Goal: Transaction & Acquisition: Purchase product/service

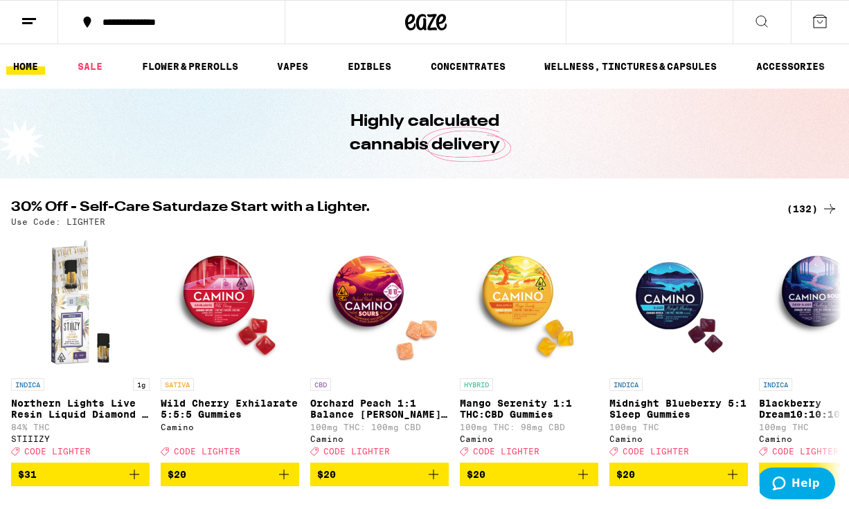
click at [800, 210] on div "(132)" at bounding box center [811, 209] width 51 height 17
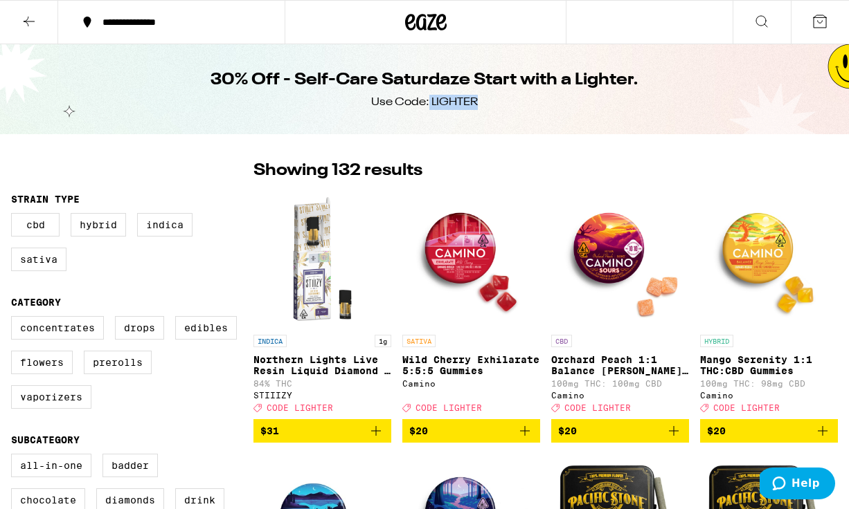
drag, startPoint x: 481, startPoint y: 107, endPoint x: 429, endPoint y: 106, distance: 51.9
click at [429, 106] on div "30% Off - Self-Care Saturdaze Start with a Lighter. Use Code: LIGHTER" at bounding box center [425, 89] width 532 height 90
copy div "LIGHTER"
drag, startPoint x: 480, startPoint y: 106, endPoint x: 431, endPoint y: 108, distance: 48.5
click at [431, 108] on div "30% Off - Self-Care Saturdaze Start with a Lighter. Use Code: LIGHTER" at bounding box center [425, 89] width 532 height 90
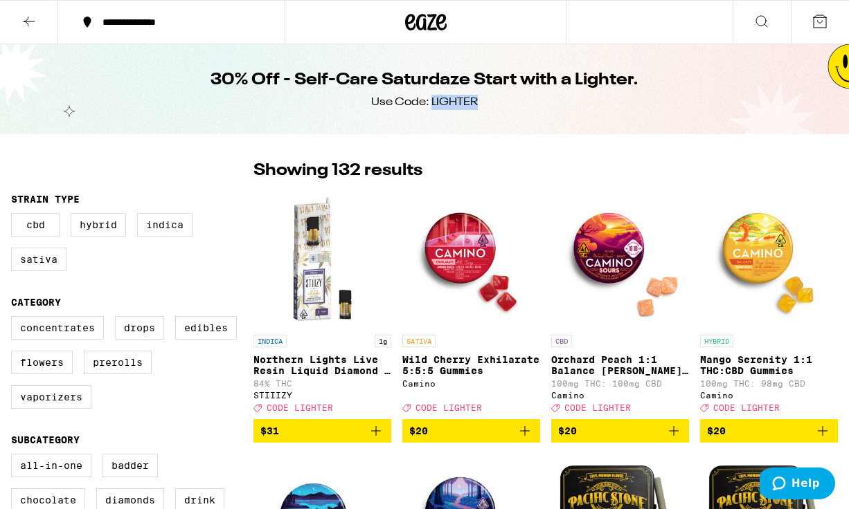
copy div "LIGHTER"
click at [486, 105] on div "30% Off - Self-Care Saturdaze Start with a Lighter. Use Code: LIGHTER" at bounding box center [425, 89] width 532 height 90
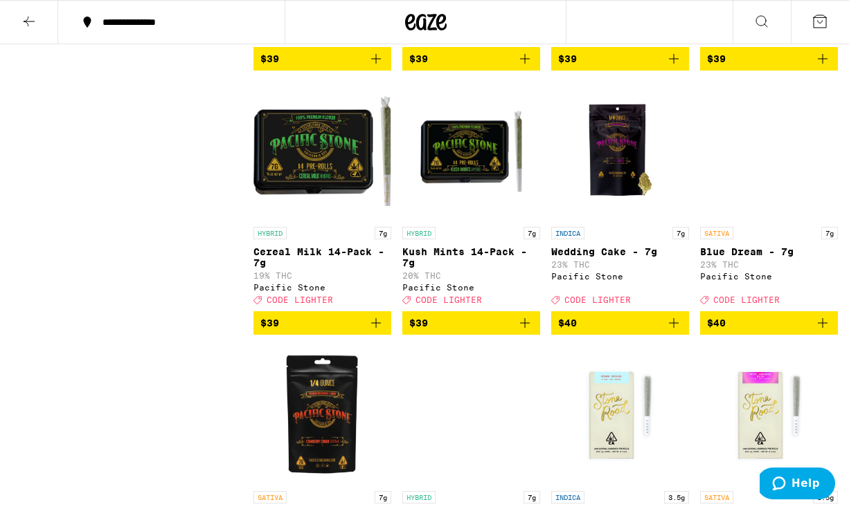
scroll to position [7252, 0]
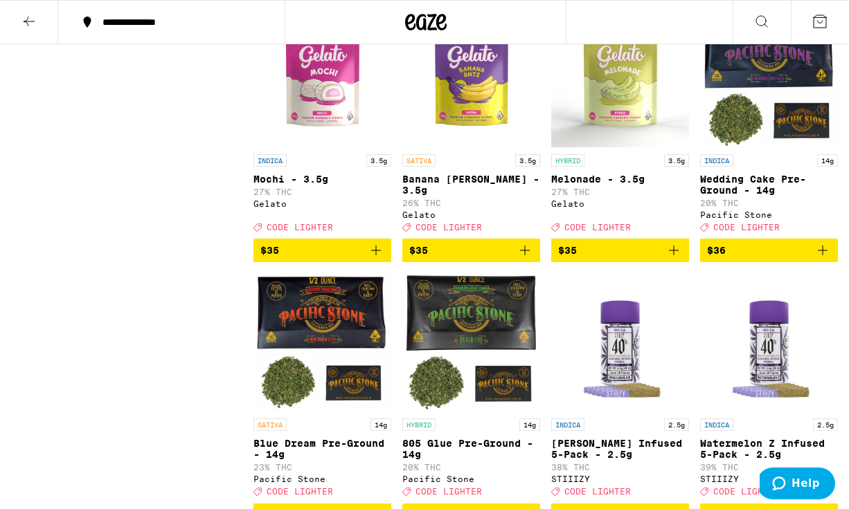
scroll to position [6232, 0]
